Goal: Information Seeking & Learning: Learn about a topic

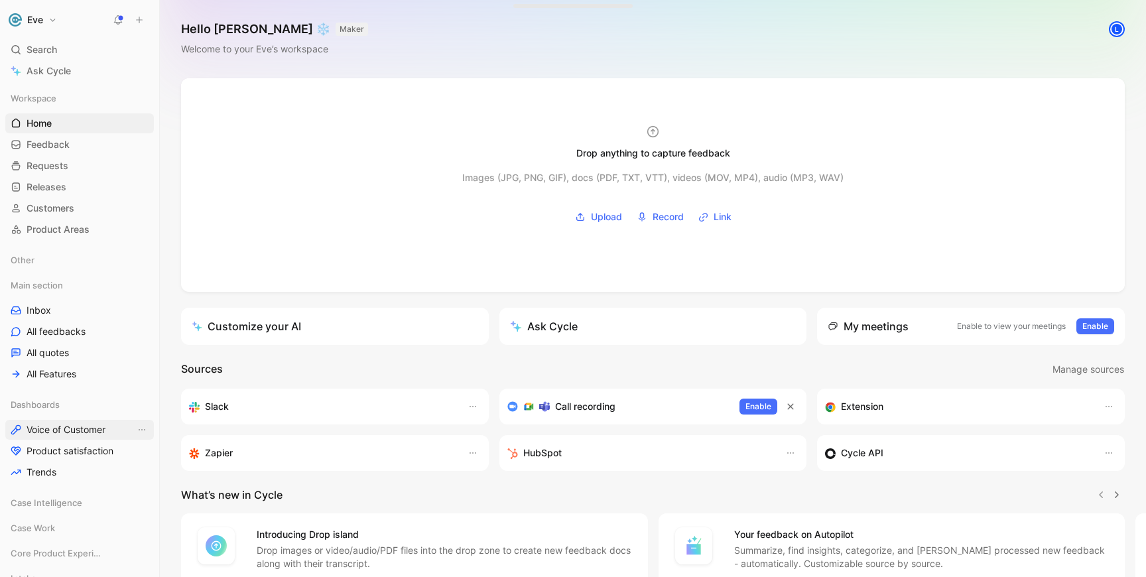
click at [72, 428] on span "Voice of Customer" at bounding box center [66, 429] width 79 height 13
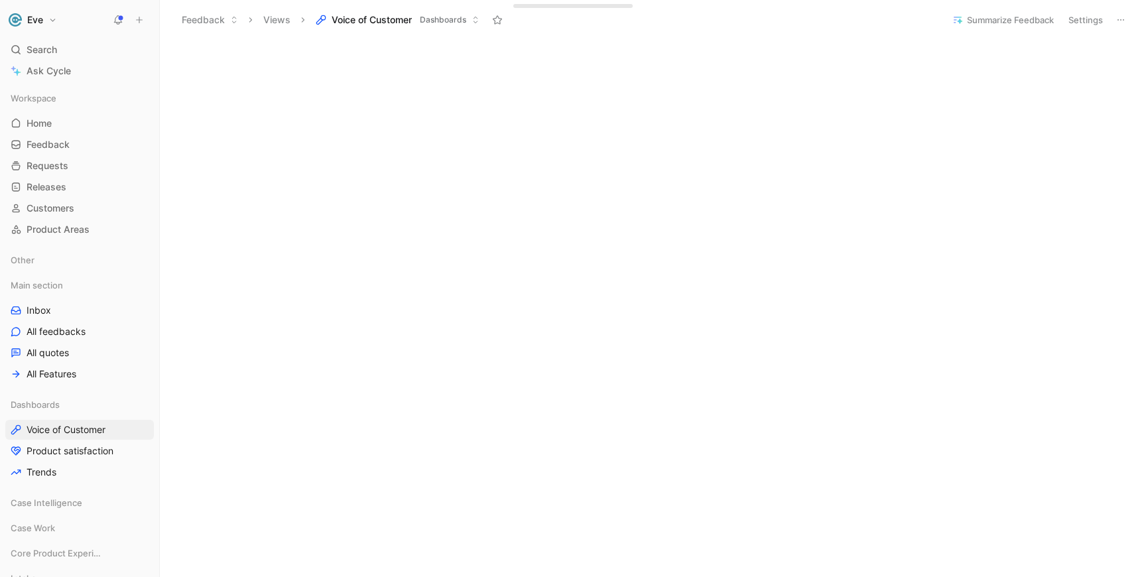
scroll to position [258, 0]
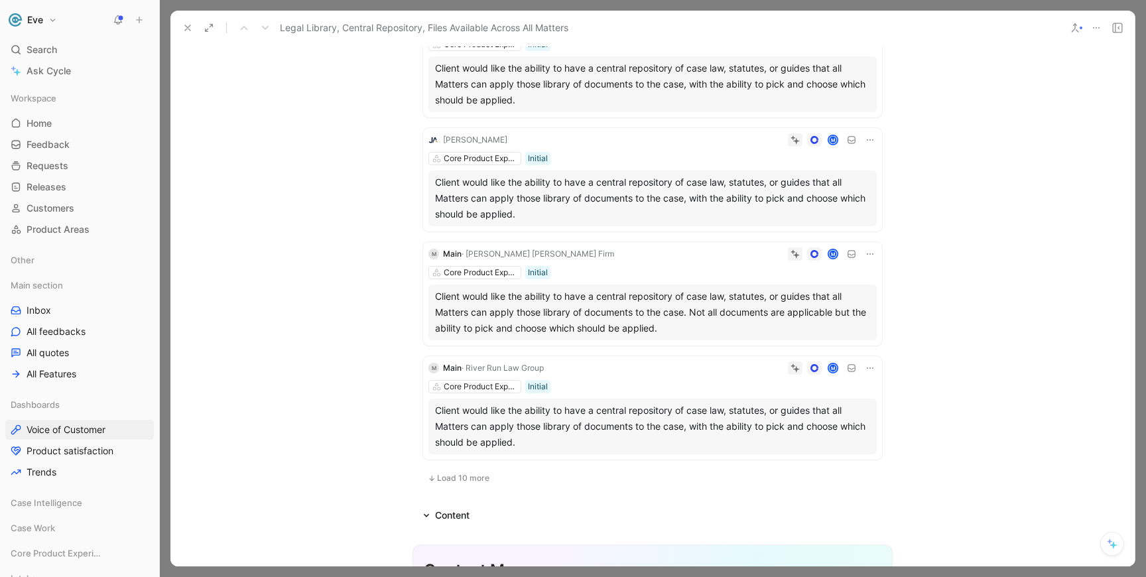
scroll to position [850, 0]
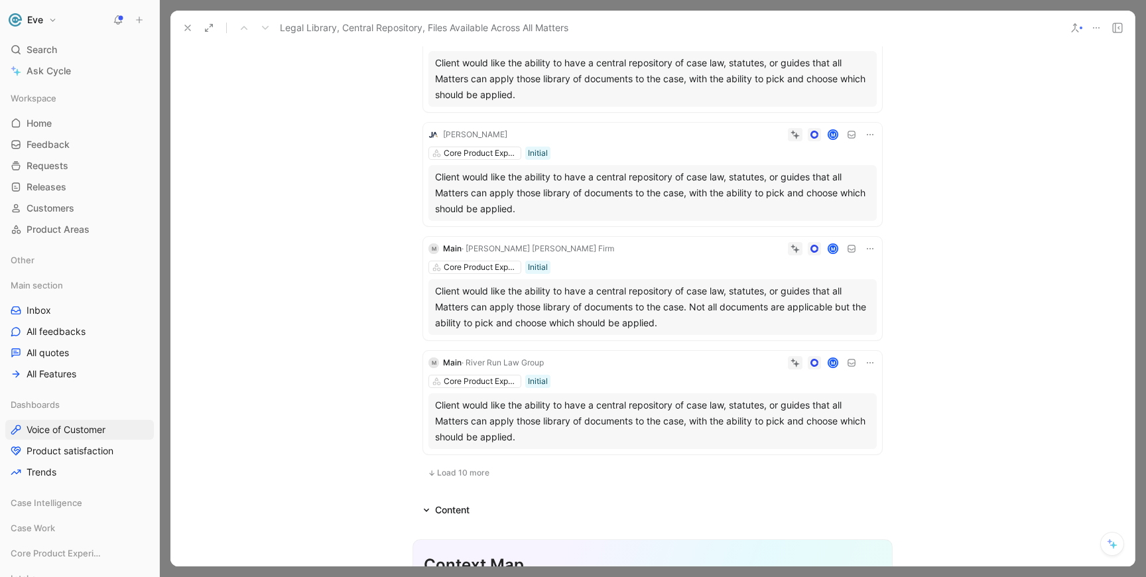
click at [191, 24] on icon at bounding box center [187, 28] width 11 height 11
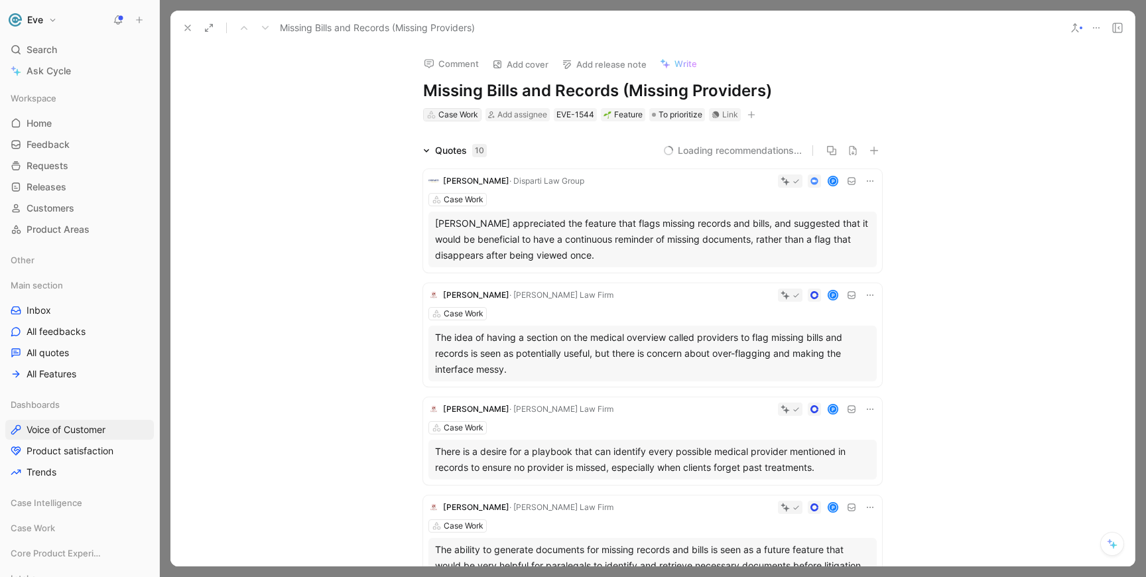
click at [470, 116] on div "Case Work" at bounding box center [458, 114] width 40 height 13
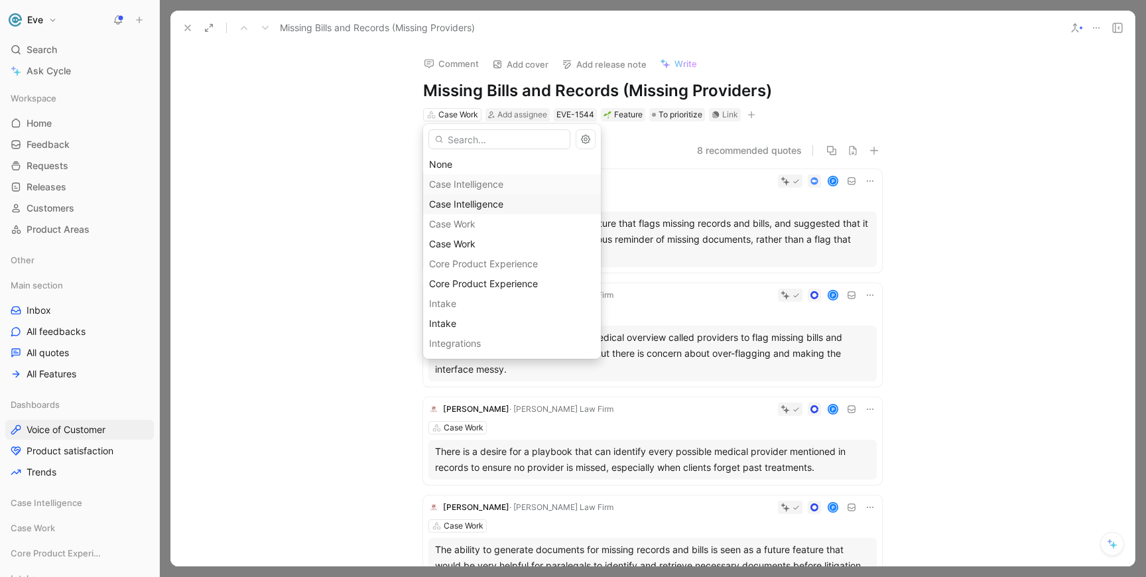
click at [483, 207] on span "Case Intelligence" at bounding box center [466, 203] width 74 height 11
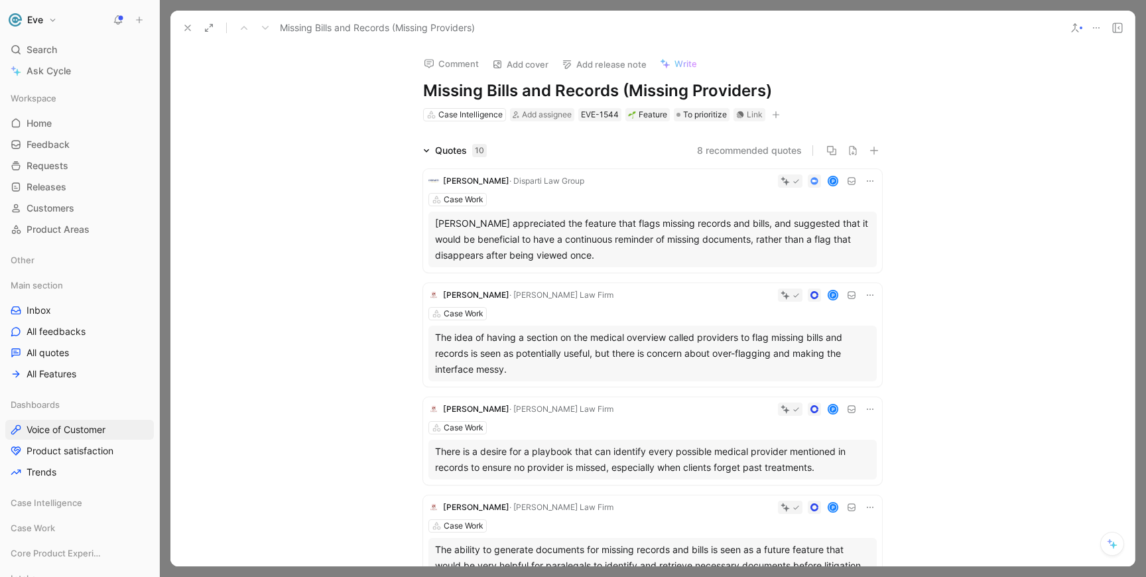
click at [190, 29] on icon at bounding box center [187, 28] width 11 height 11
